Goal: Find specific page/section: Find specific page/section

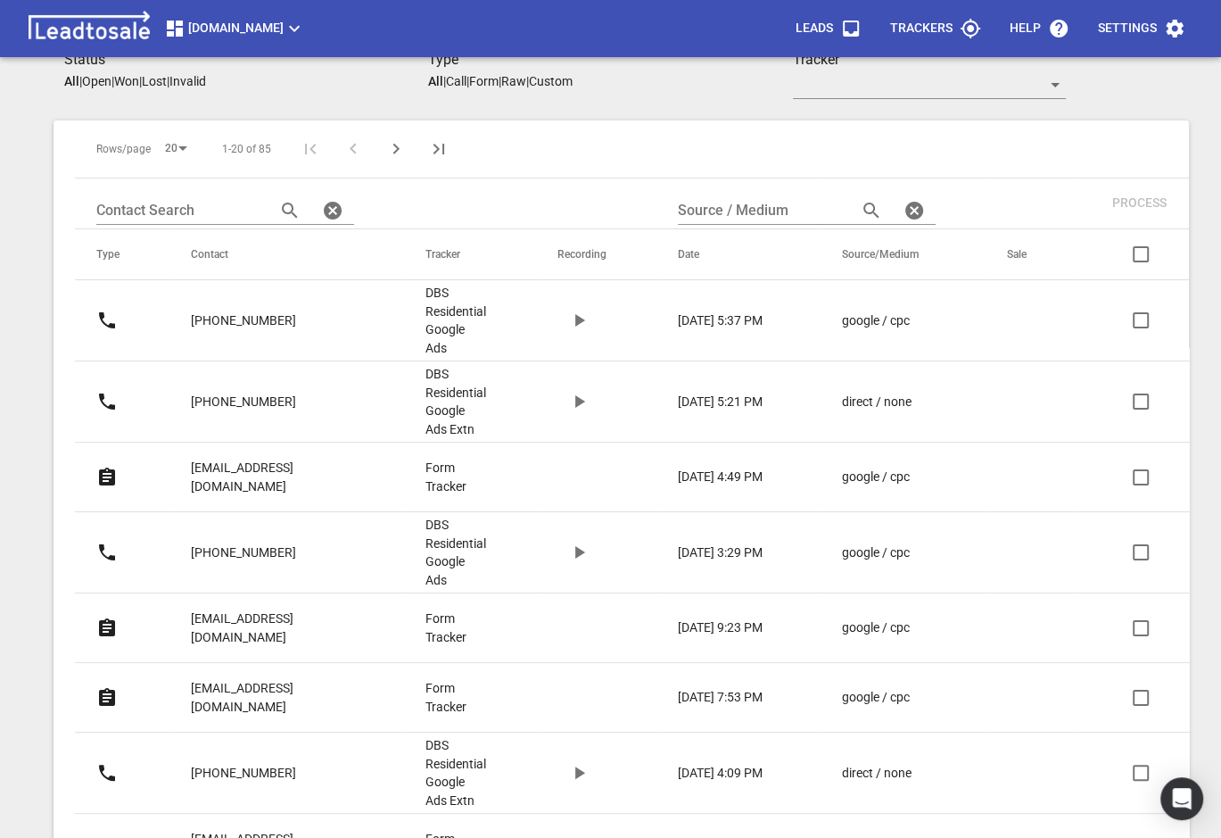
scroll to position [393, 0]
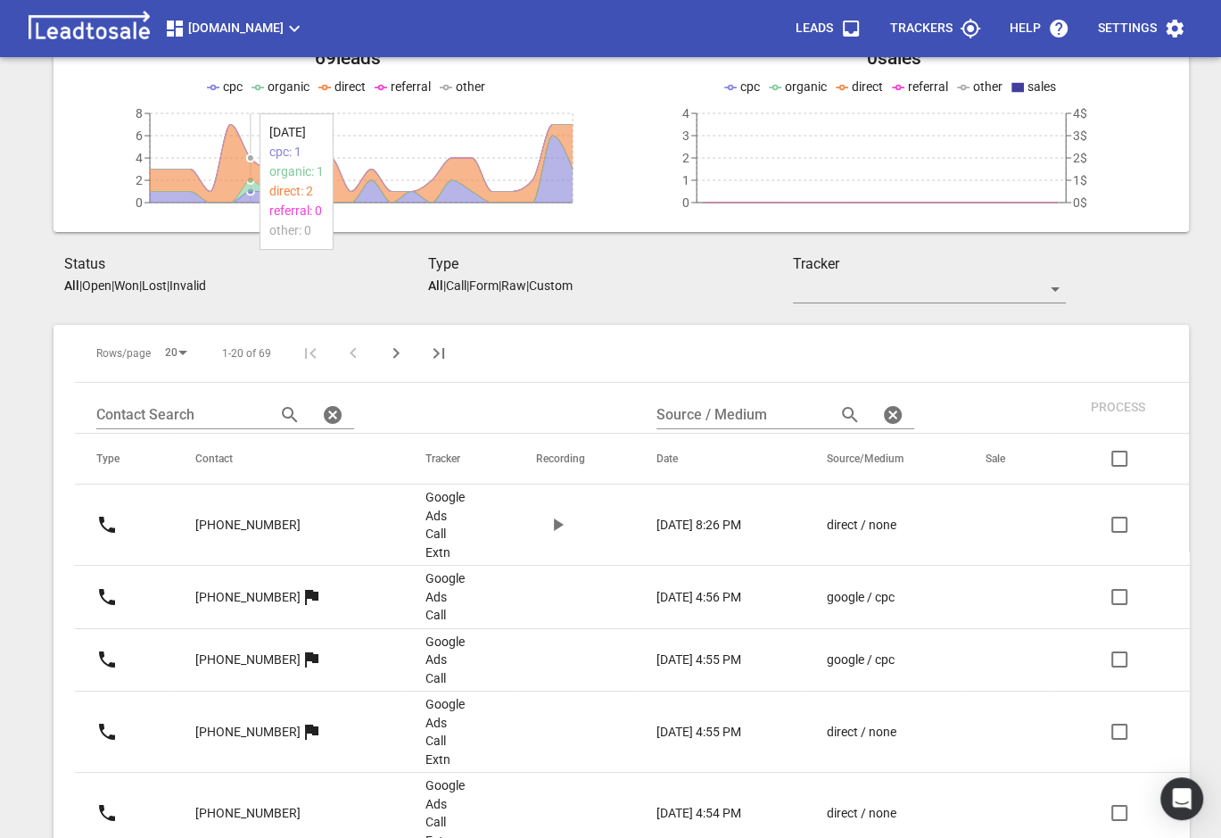
scroll to position [187, 0]
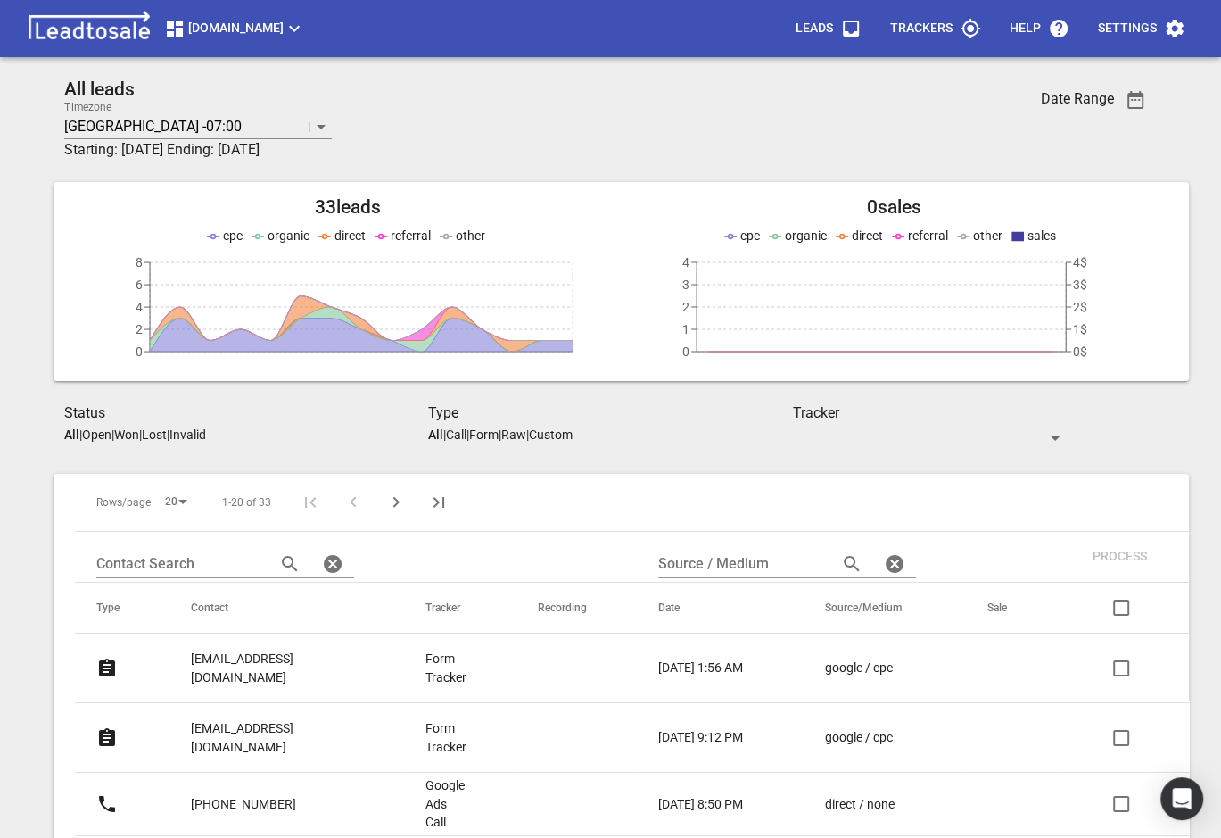
click at [256, 663] on p "[EMAIL_ADDRESS][DOMAIN_NAME]" at bounding box center [272, 668] width 163 height 37
